Goal: Information Seeking & Learning: Learn about a topic

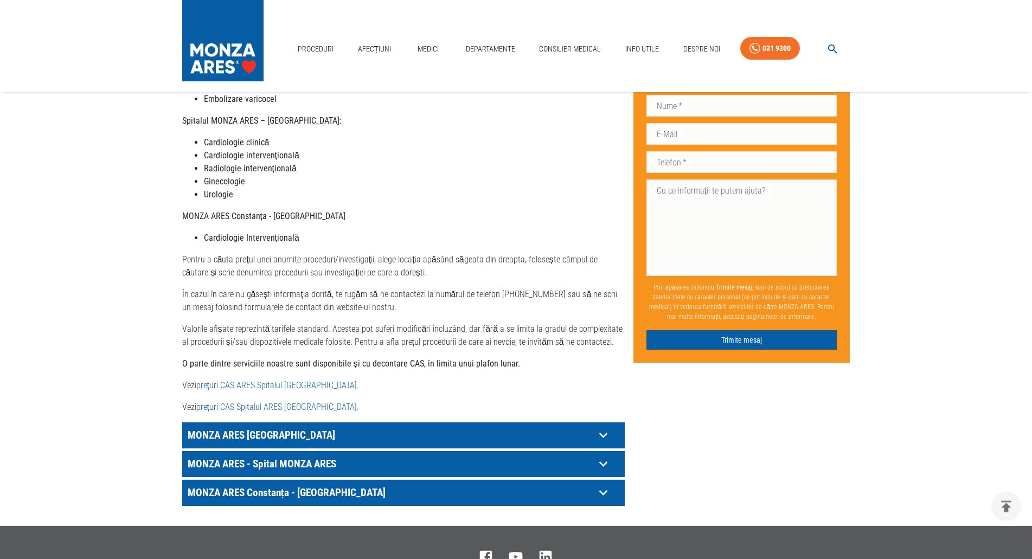
scroll to position [387, 0]
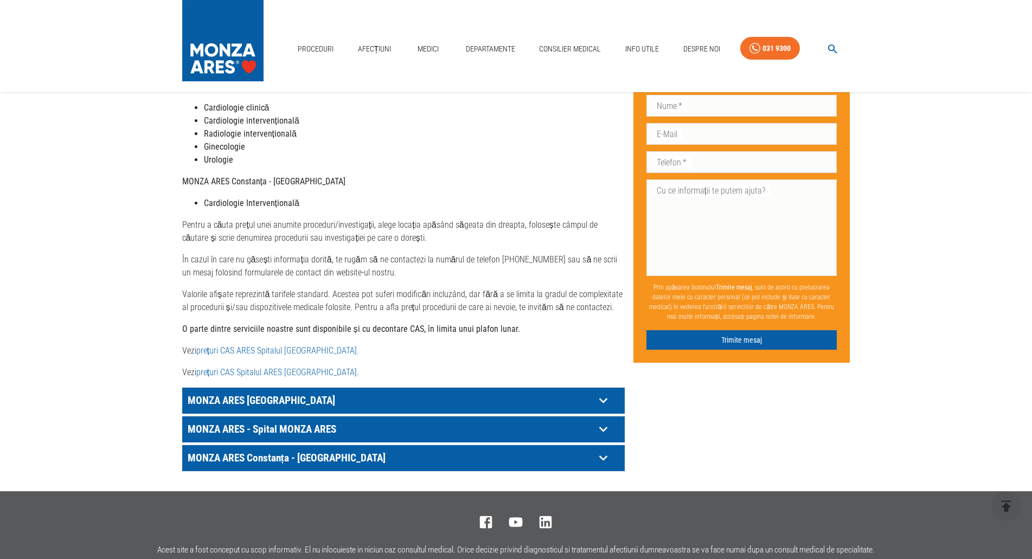
click at [605, 392] on icon at bounding box center [603, 400] width 17 height 17
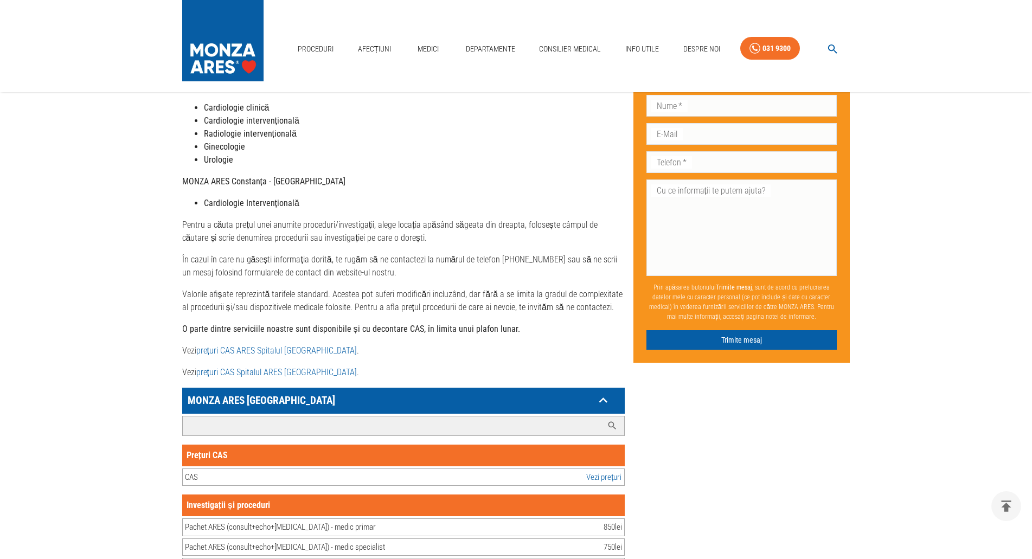
click at [285, 417] on input "Caută investigație/procedură..." at bounding box center [393, 426] width 420 height 19
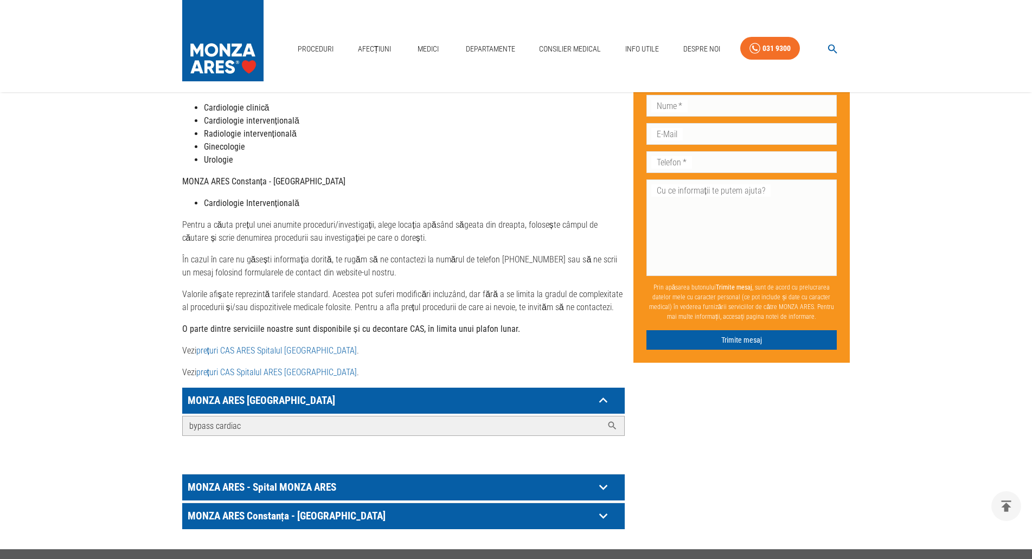
type input "bypass cardiac"
click at [312, 417] on input "bypass cardiac" at bounding box center [393, 426] width 420 height 19
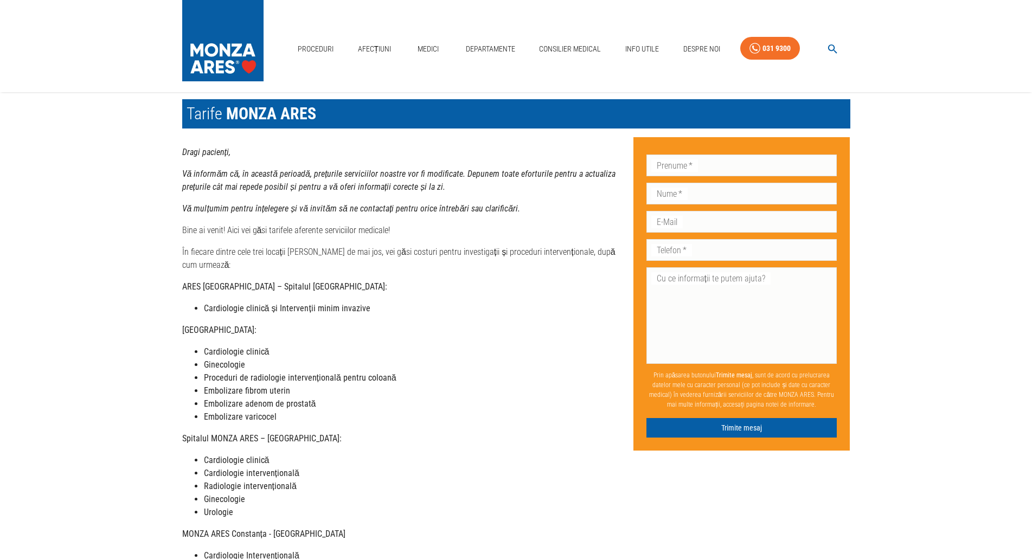
scroll to position [0, 0]
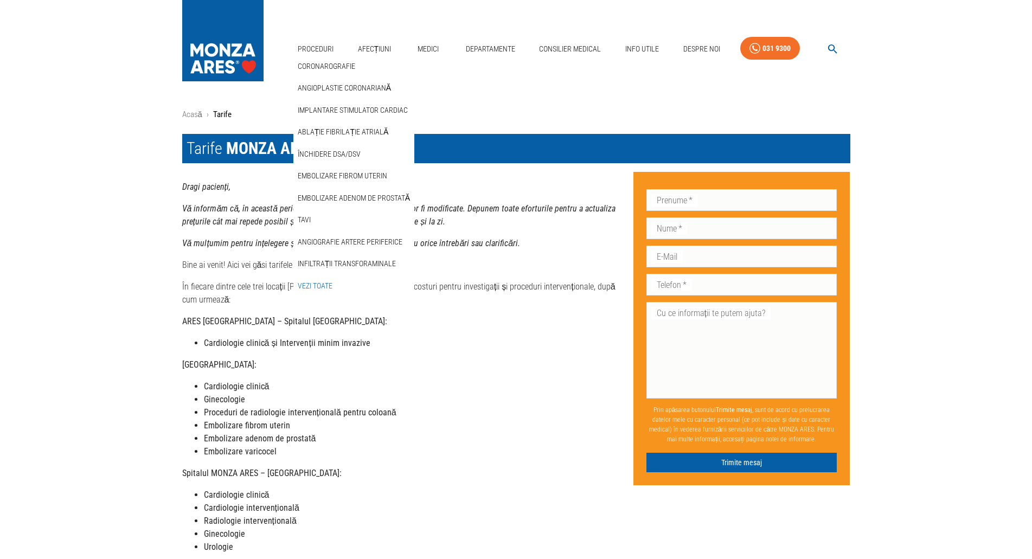
click at [321, 284] on link "Vezi Toate" at bounding box center [315, 286] width 39 height 18
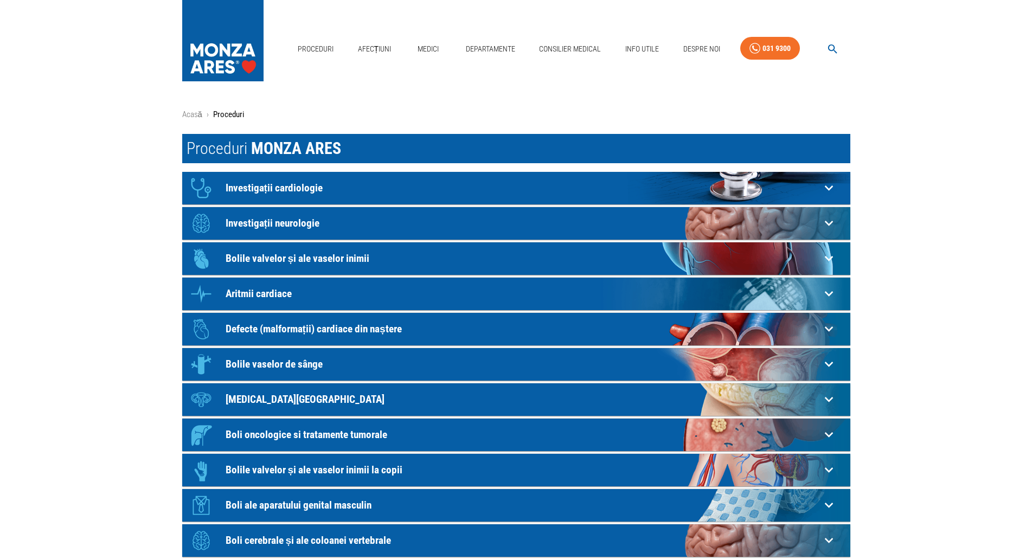
click at [360, 258] on p "Bolile valvelor și ale vaselor inimii" at bounding box center [523, 258] width 595 height 11
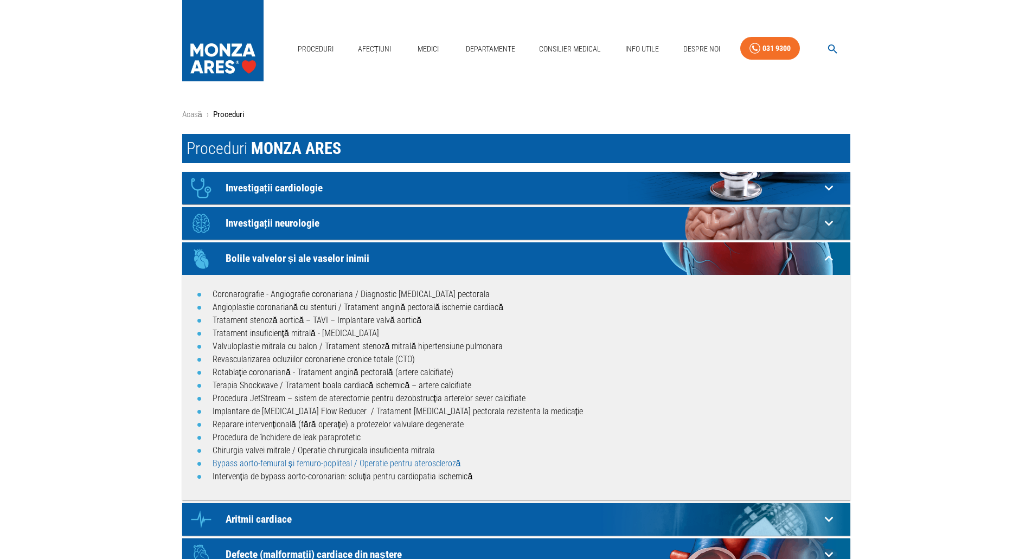
click at [278, 464] on link "Bypass aorto-femural și femuro-popliteal / Operatie pentru ateroscleroză" at bounding box center [337, 463] width 248 height 10
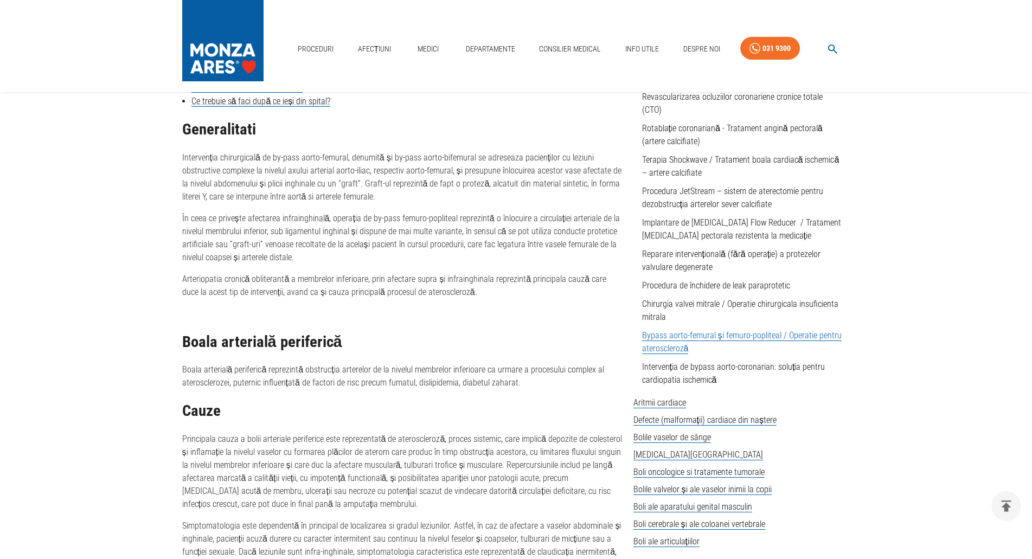
scroll to position [443, 0]
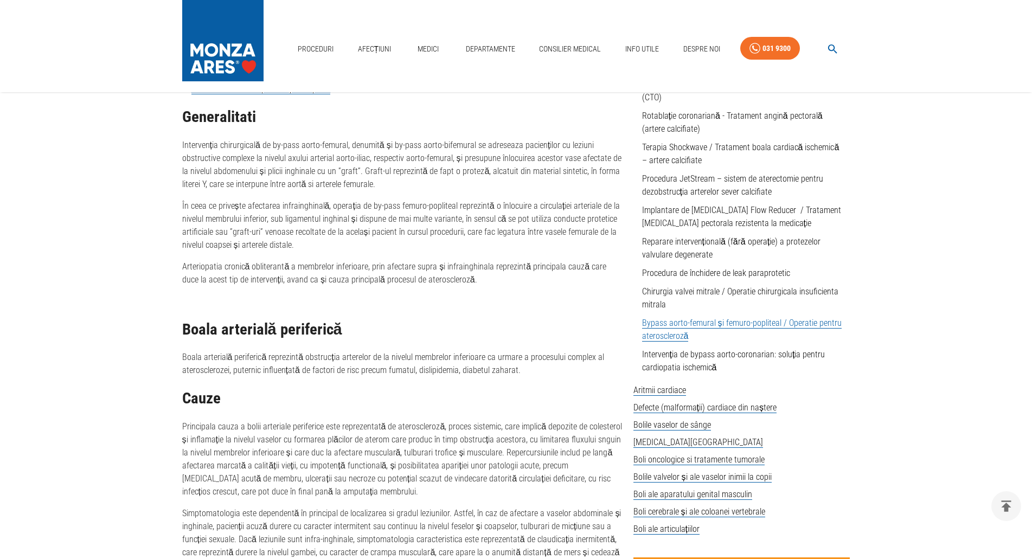
click at [669, 324] on link "Bypass aorto-femural și femuro-popliteal / Operatie pentru ateroscleroză" at bounding box center [742, 330] width 200 height 24
